Goal: Task Accomplishment & Management: Use online tool/utility

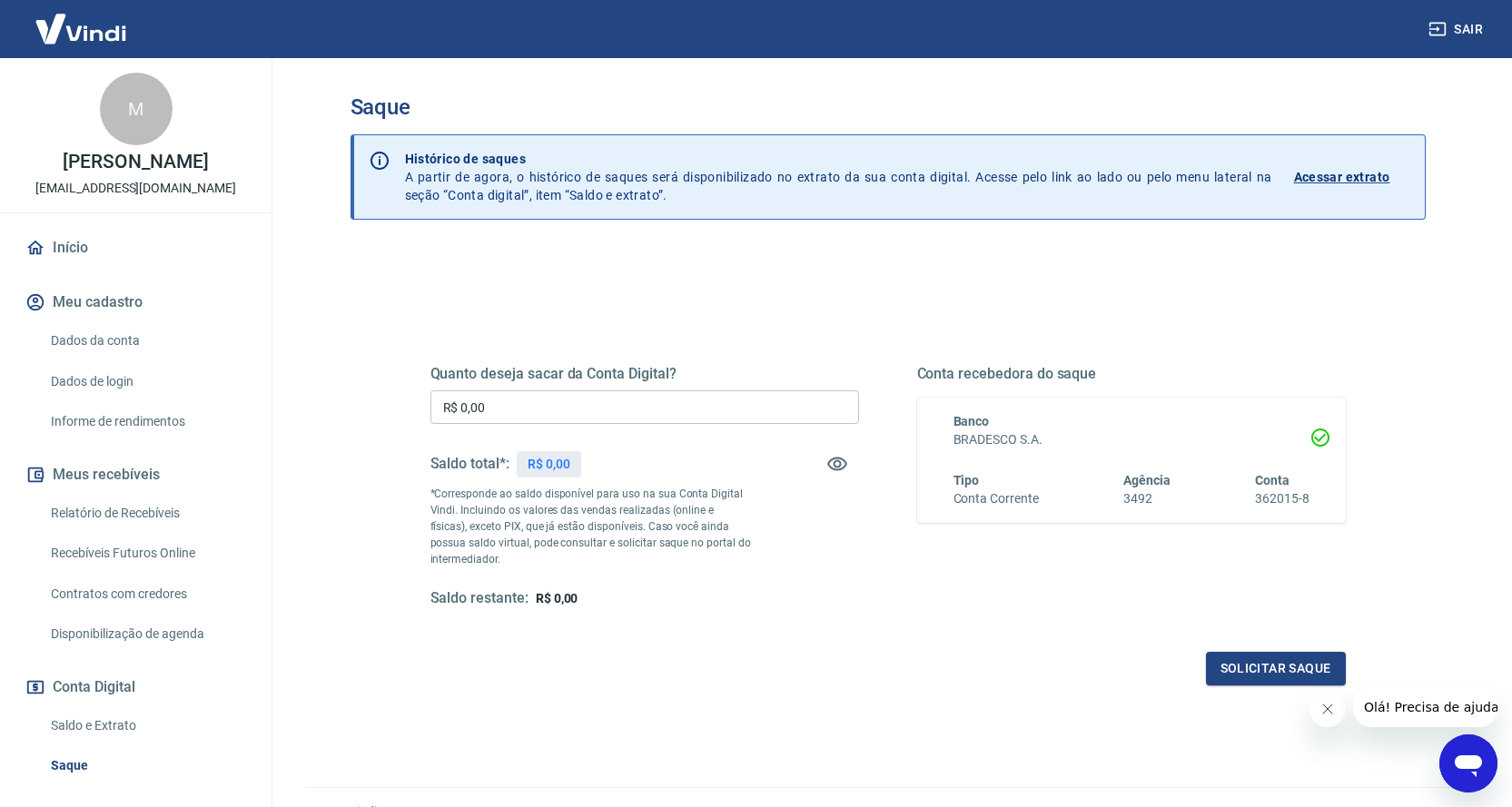
click at [578, 411] on input "R$ 0,00" at bounding box center [645, 407] width 429 height 34
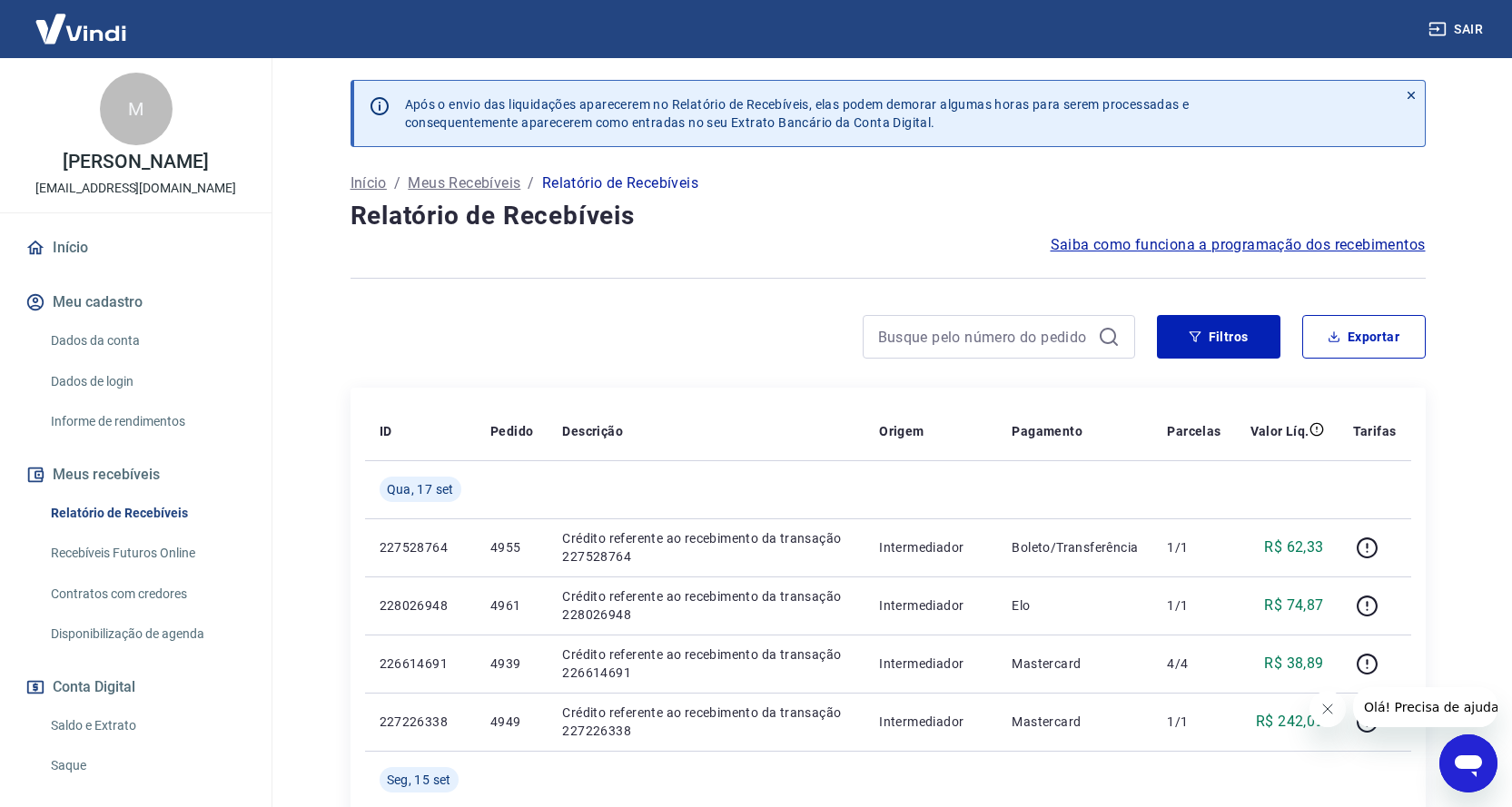
click at [106, 547] on link "Recebíveis Futuros Online" at bounding box center [146, 553] width 207 height 38
